Goal: Task Accomplishment & Management: Use online tool/utility

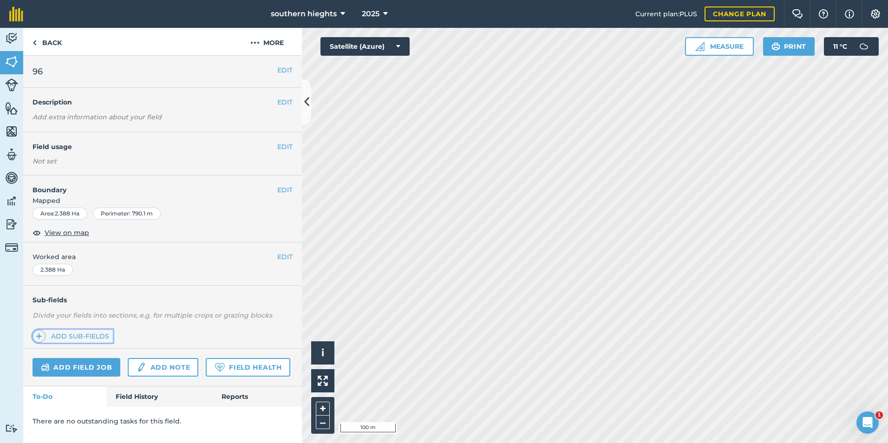
click at [78, 334] on link "Add sub-fields" at bounding box center [73, 336] width 80 height 13
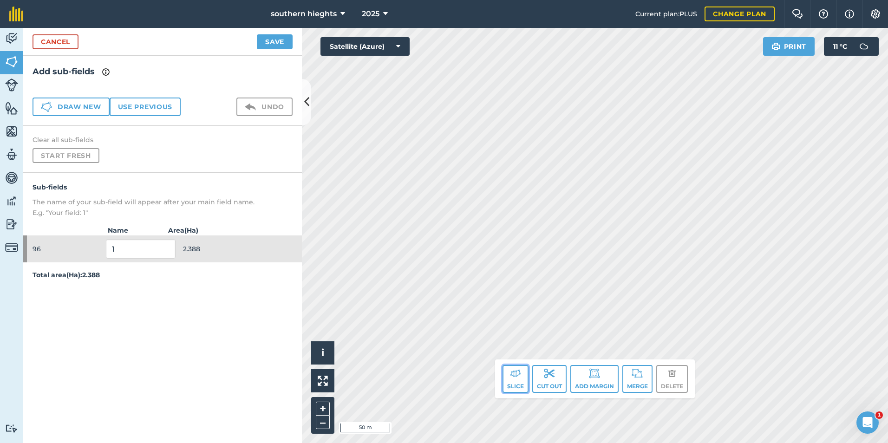
click at [516, 381] on button "Slice" at bounding box center [515, 379] width 26 height 28
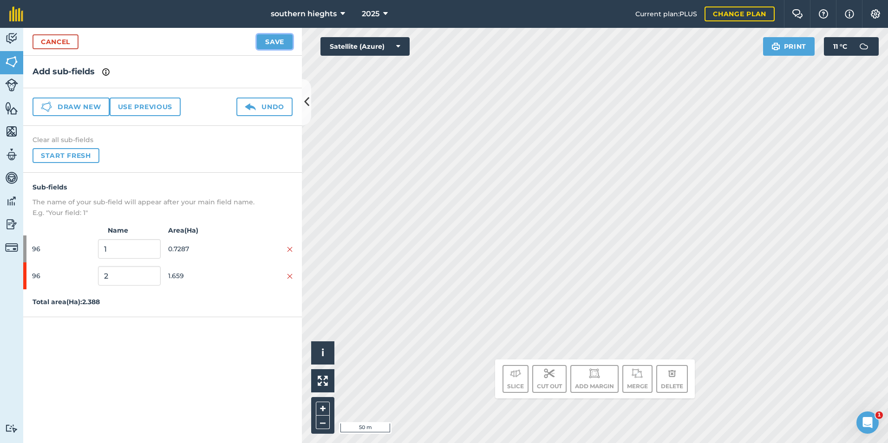
click at [275, 43] on button "Save" at bounding box center [275, 41] width 36 height 15
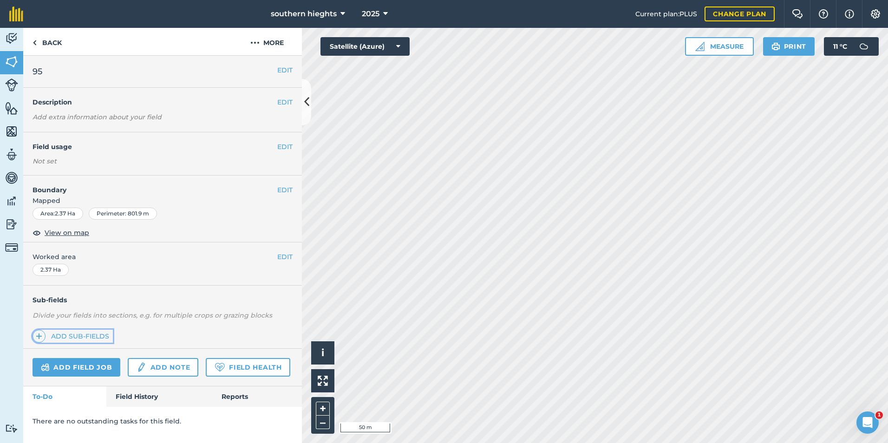
click at [69, 339] on link "Add sub-fields" at bounding box center [73, 336] width 80 height 13
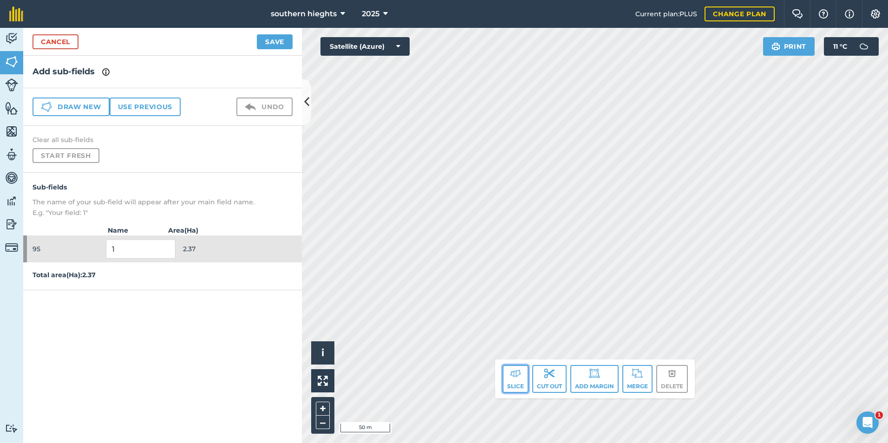
drag, startPoint x: 522, startPoint y: 383, endPoint x: 524, endPoint y: 369, distance: 14.1
click at [522, 382] on button "Slice" at bounding box center [515, 379] width 26 height 28
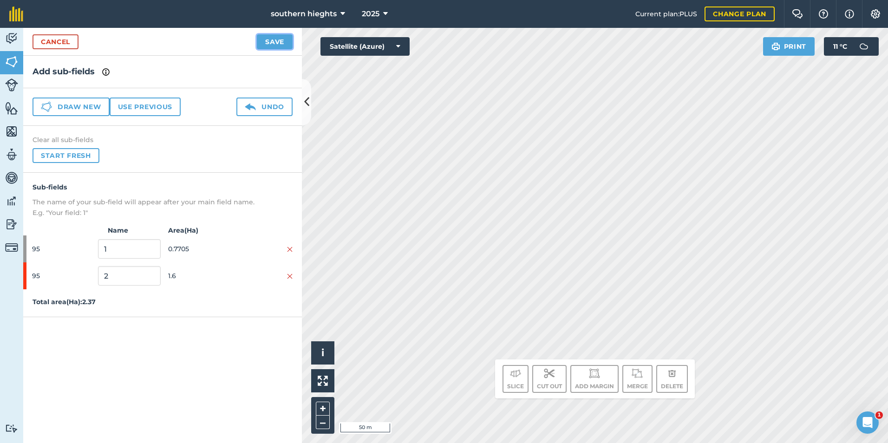
click at [287, 39] on button "Save" at bounding box center [275, 41] width 36 height 15
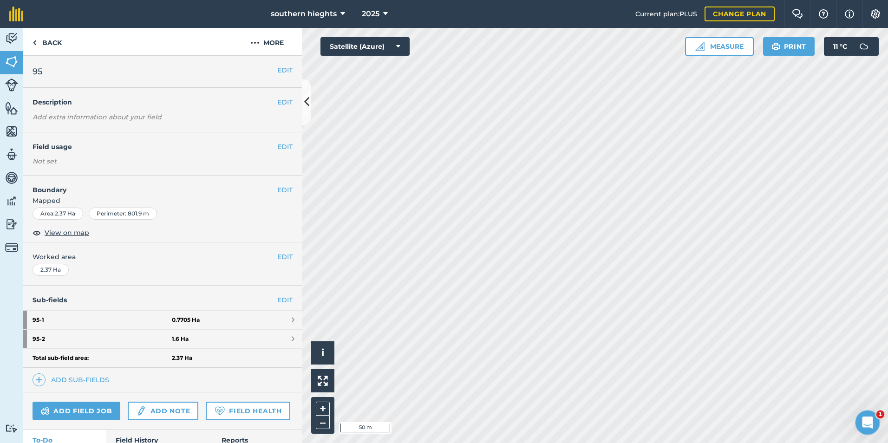
click at [867, 415] on icon "Open Intercom Messenger" at bounding box center [866, 421] width 15 height 15
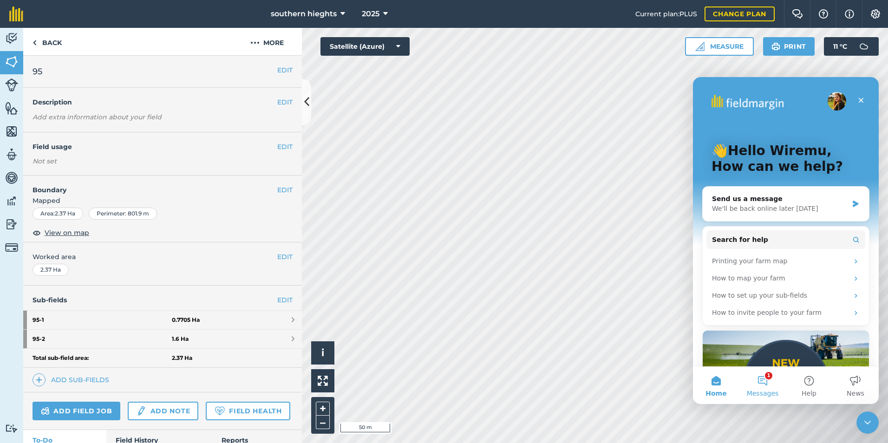
click at [759, 390] on span "Messages" at bounding box center [763, 393] width 32 height 7
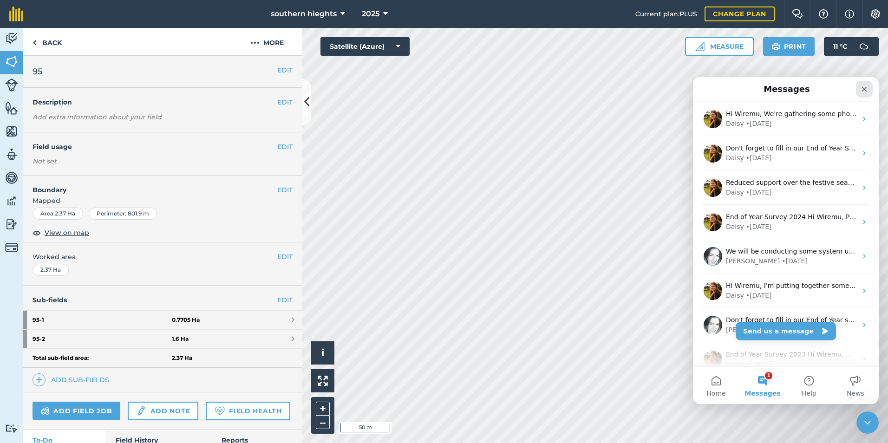
click at [864, 89] on icon "Close" at bounding box center [864, 89] width 5 height 5
